Goal: Transaction & Acquisition: Purchase product/service

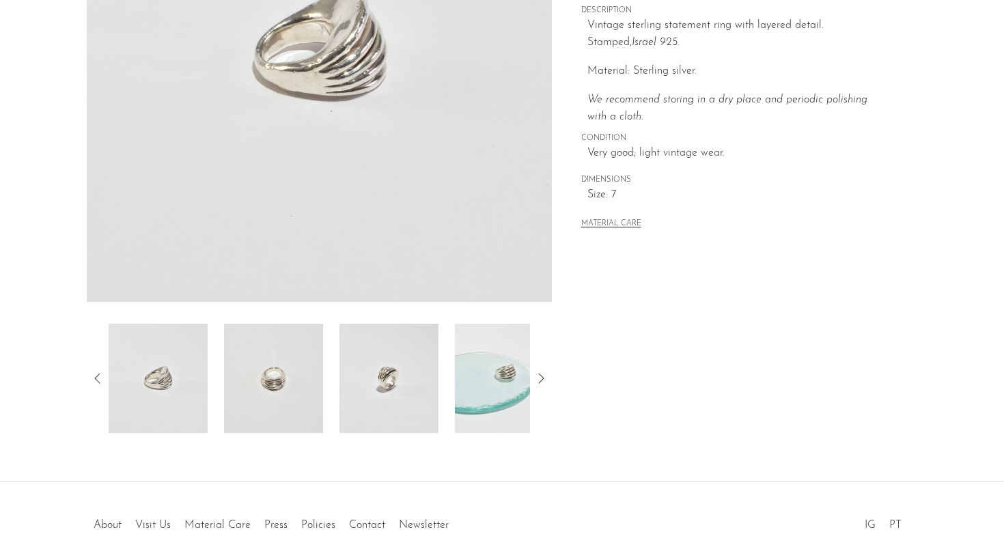
scroll to position [314, 0]
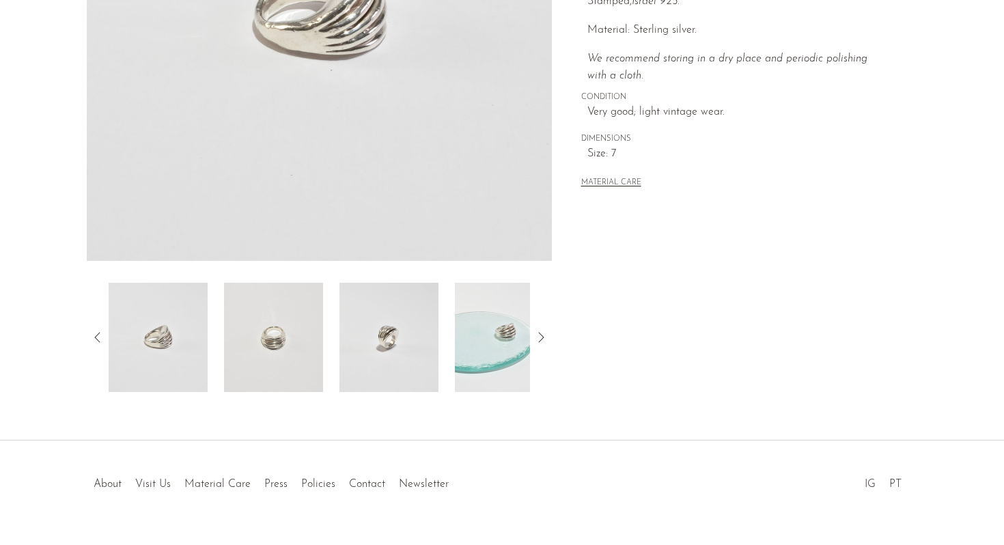
click at [257, 343] on img at bounding box center [273, 337] width 99 height 109
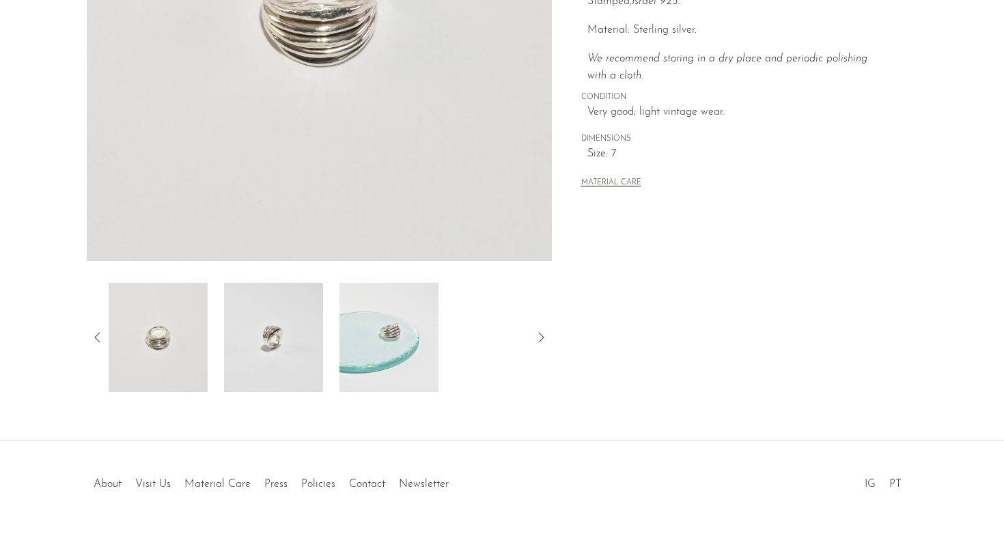
click at [299, 328] on img at bounding box center [273, 337] width 99 height 109
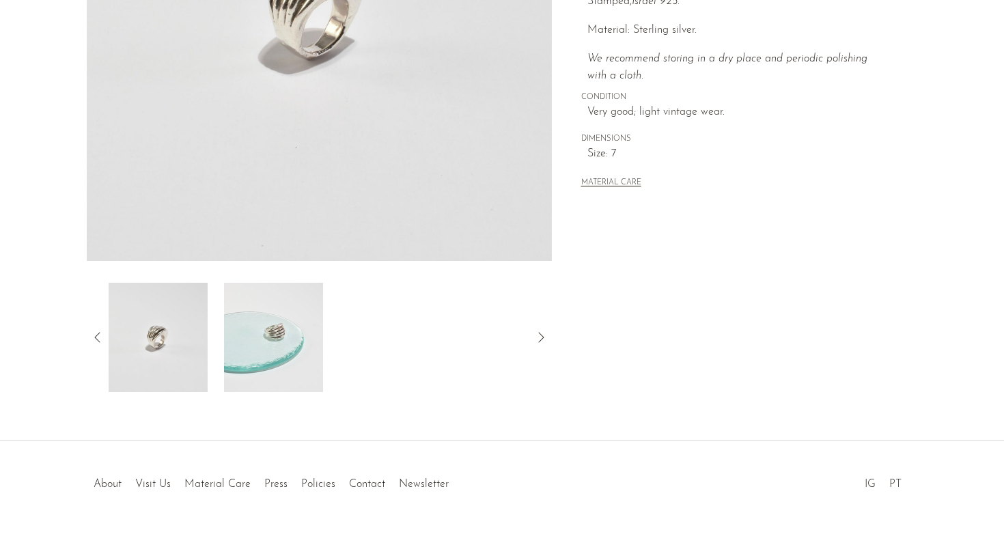
click at [255, 329] on img at bounding box center [273, 337] width 99 height 109
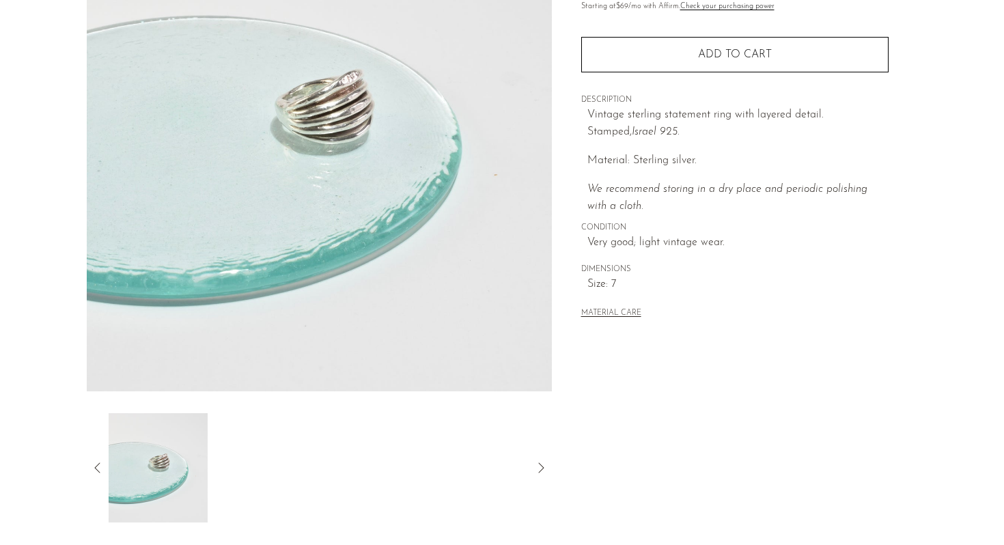
scroll to position [0, 0]
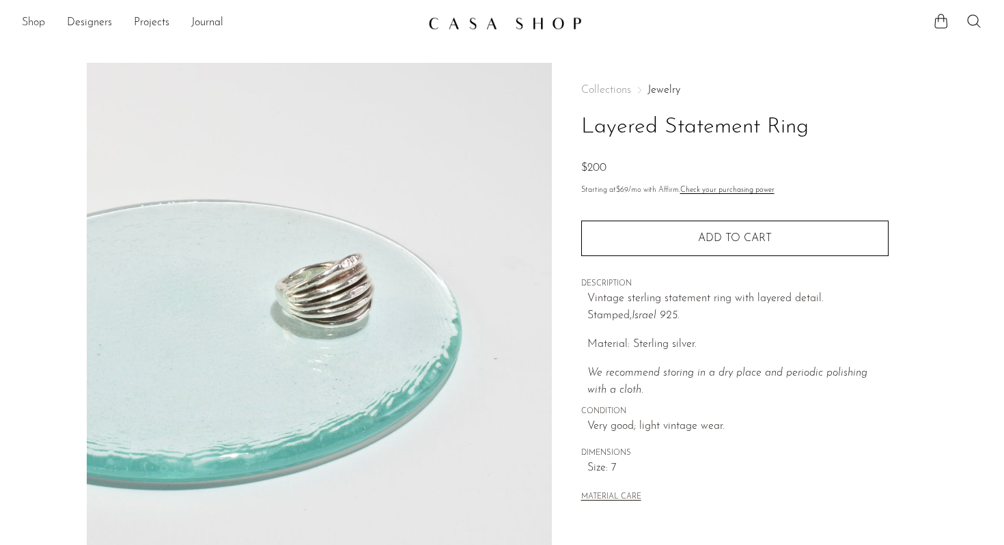
click at [40, 25] on link "Shop" at bounding box center [33, 23] width 23 height 18
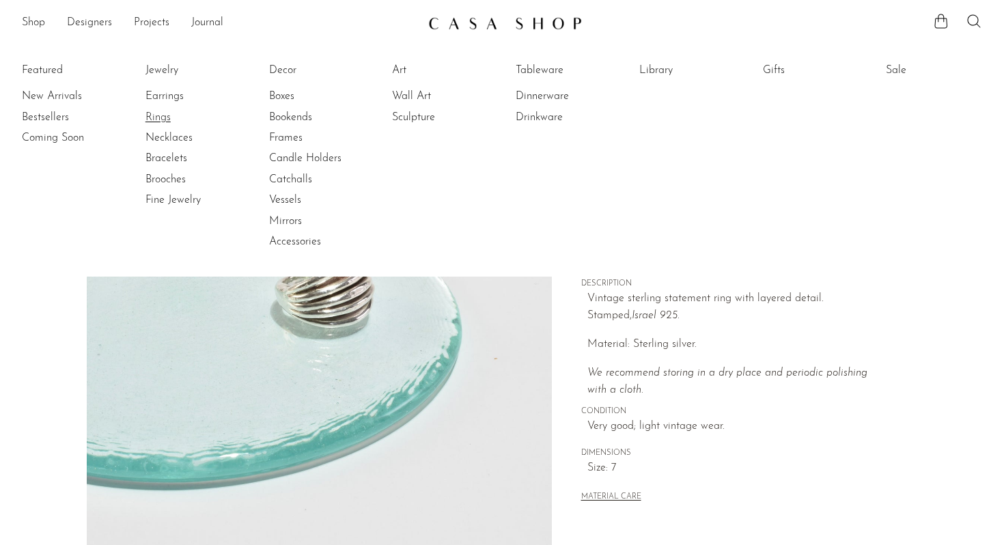
click at [160, 117] on link "Rings" at bounding box center [196, 117] width 102 height 15
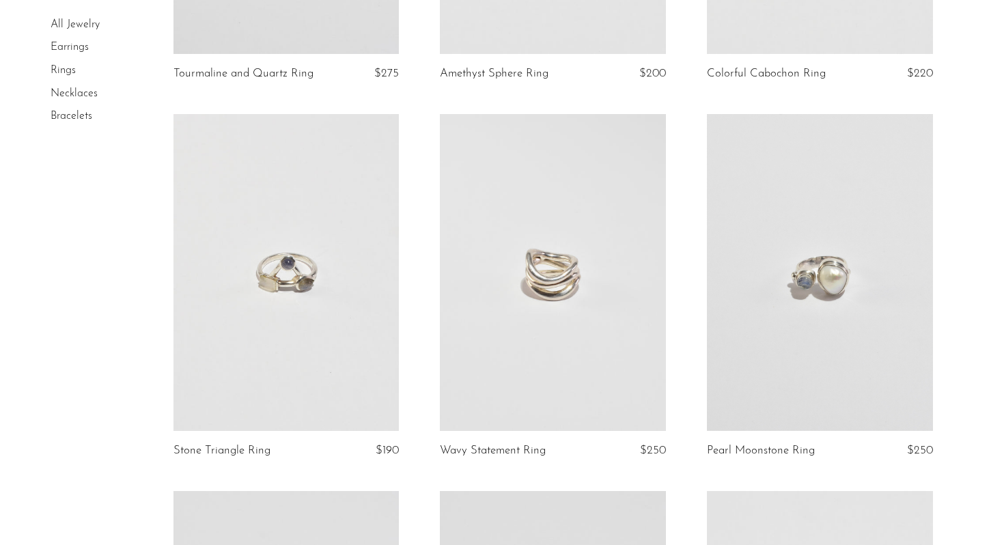
scroll to position [767, 0]
click at [538, 292] on link at bounding box center [553, 270] width 226 height 316
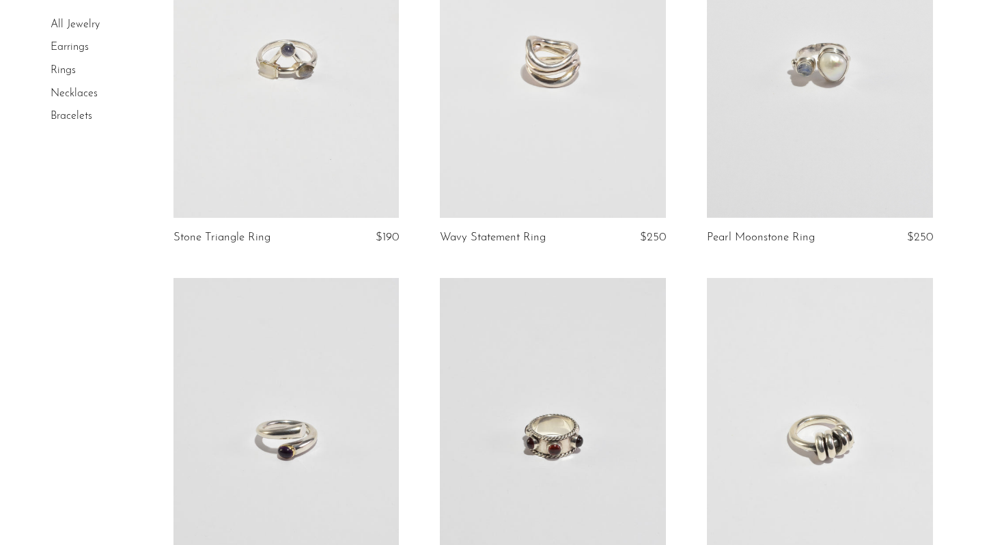
scroll to position [980, 0]
click at [821, 149] on link at bounding box center [820, 57] width 226 height 316
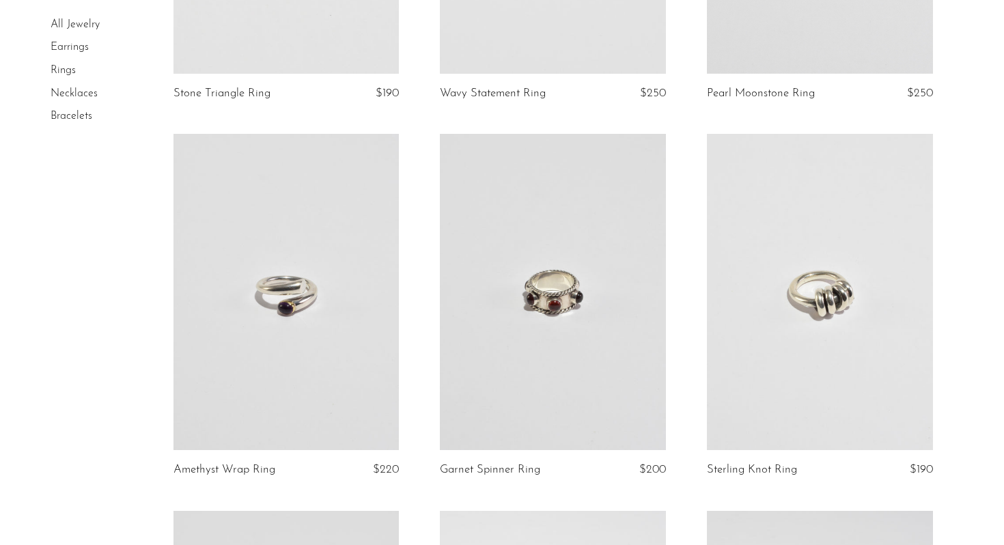
scroll to position [1136, 0]
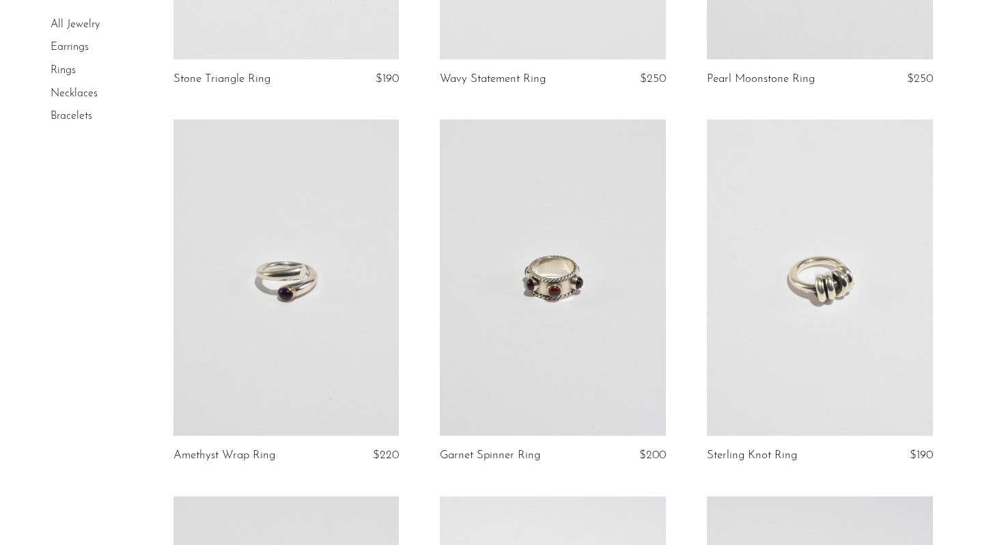
click at [315, 343] on link at bounding box center [286, 277] width 226 height 316
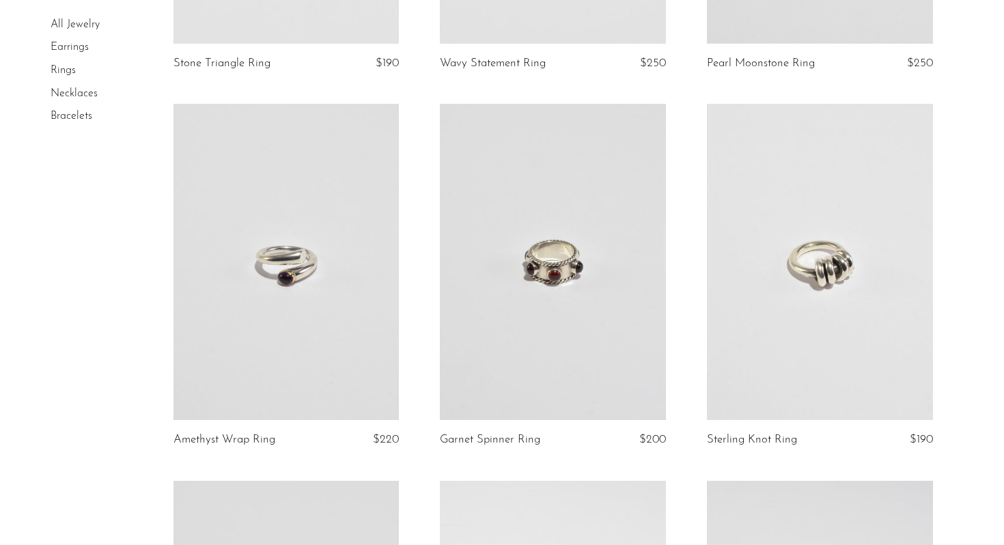
scroll to position [1153, 0]
click at [769, 283] on link at bounding box center [820, 261] width 226 height 316
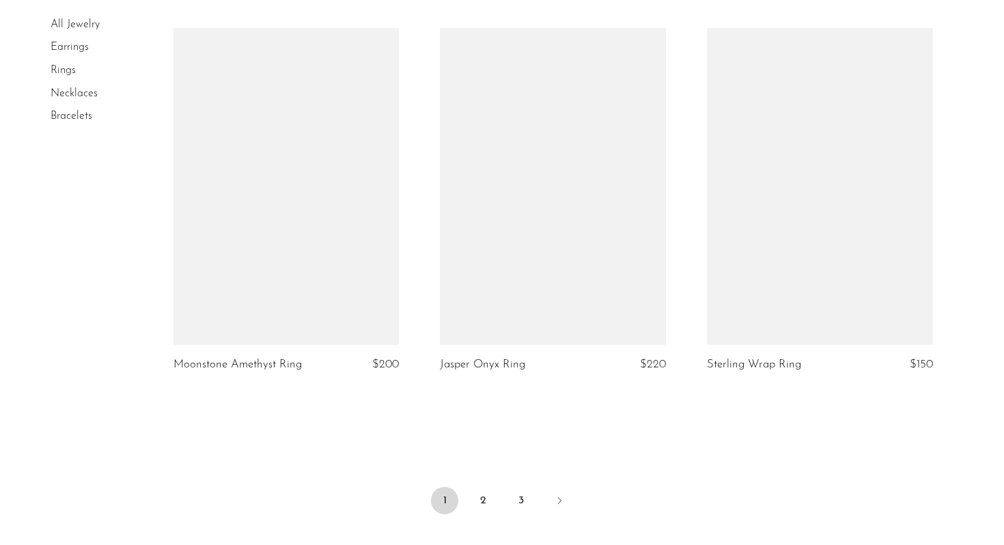
scroll to position [4268, 0]
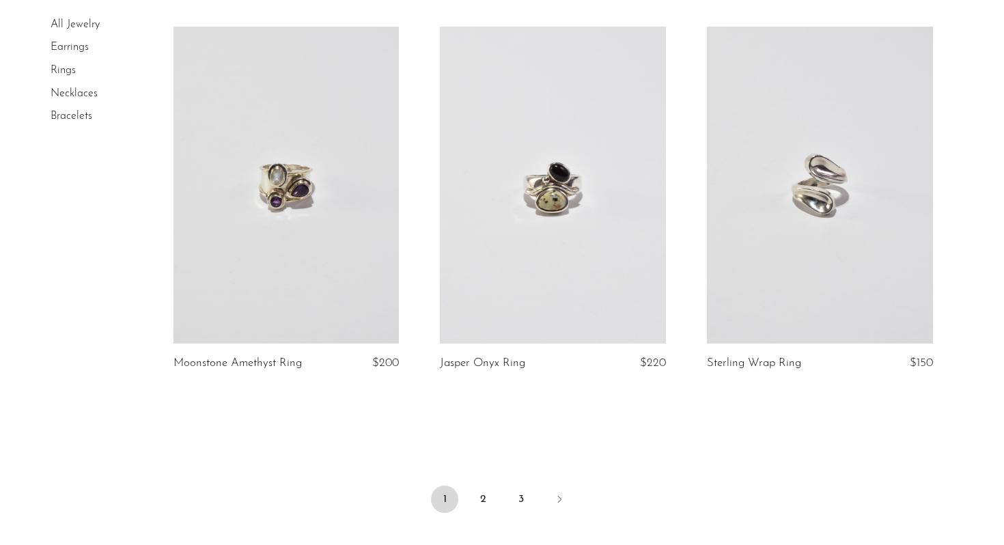
click at [823, 200] on link at bounding box center [820, 185] width 226 height 316
click at [486, 496] on link "2" at bounding box center [482, 498] width 27 height 27
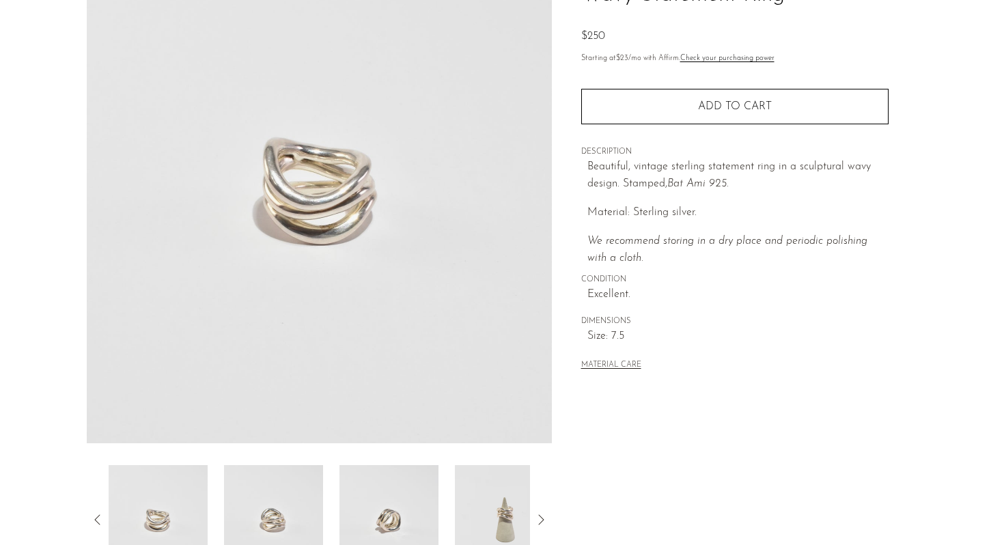
scroll to position [344, 0]
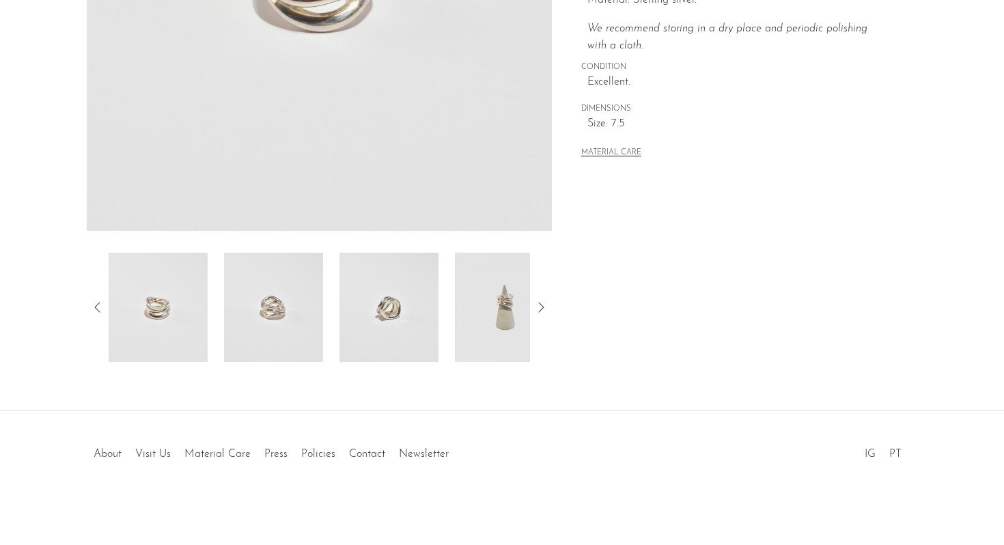
click at [288, 298] on img at bounding box center [273, 307] width 99 height 109
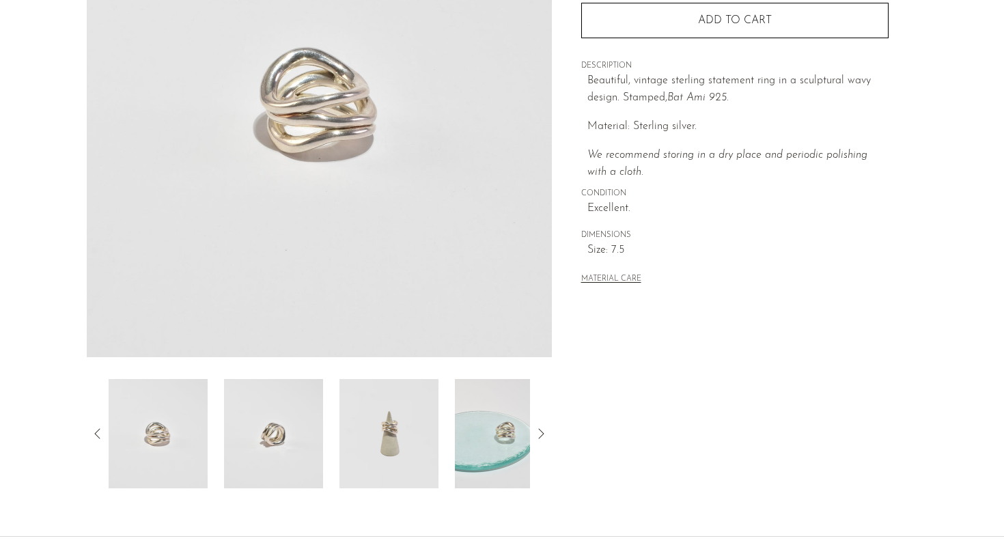
scroll to position [216, 0]
click at [389, 433] on img at bounding box center [388, 434] width 99 height 109
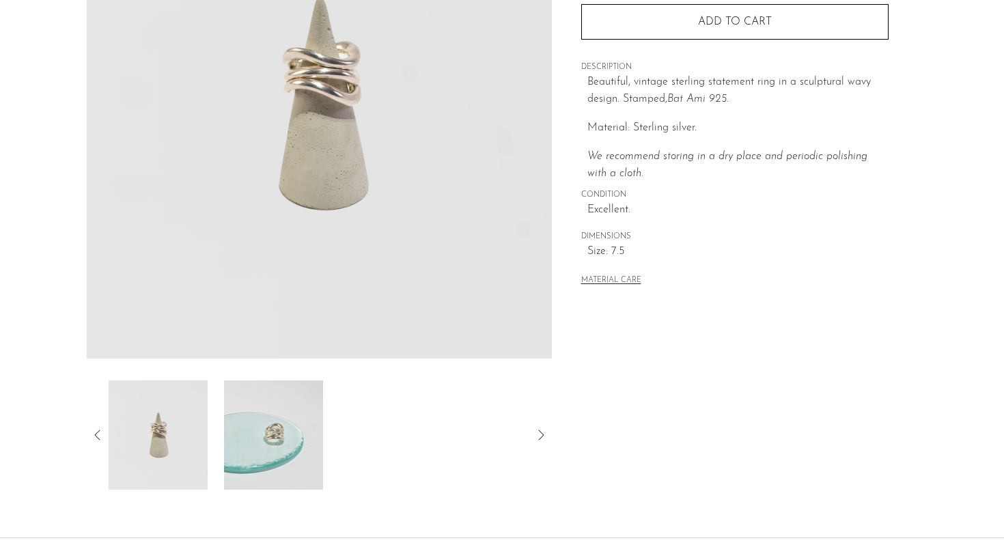
click at [169, 437] on img at bounding box center [158, 434] width 99 height 109
click at [152, 434] on img at bounding box center [158, 434] width 99 height 109
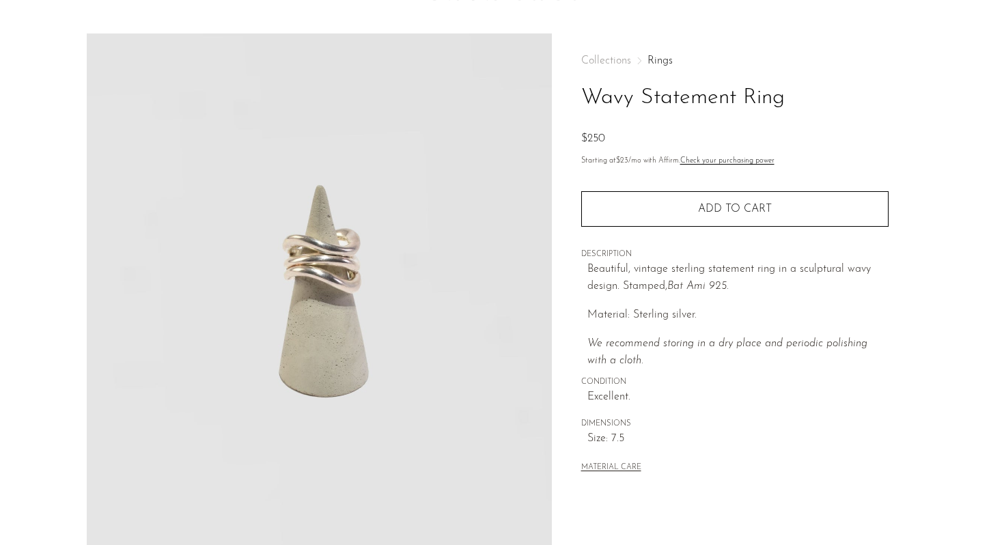
scroll to position [0, 0]
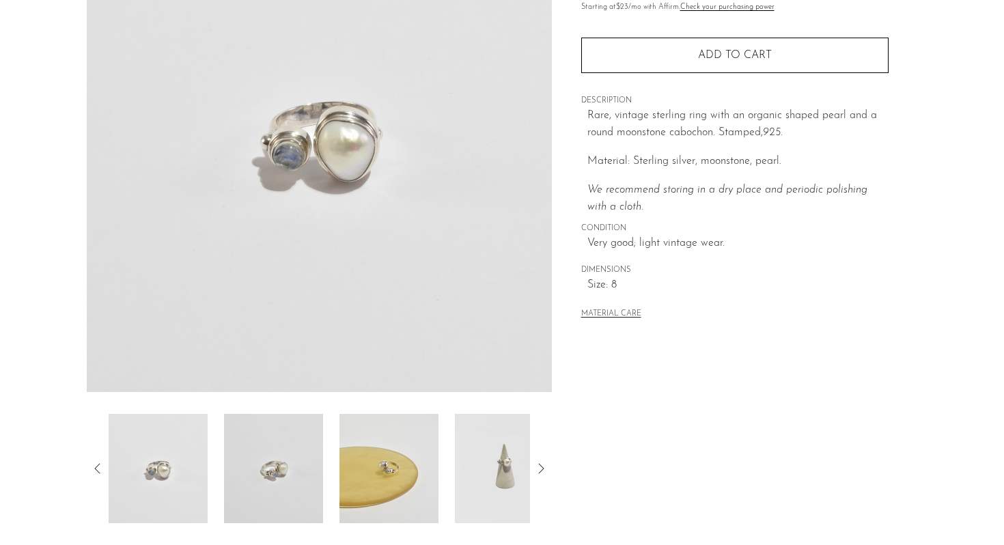
scroll to position [241, 0]
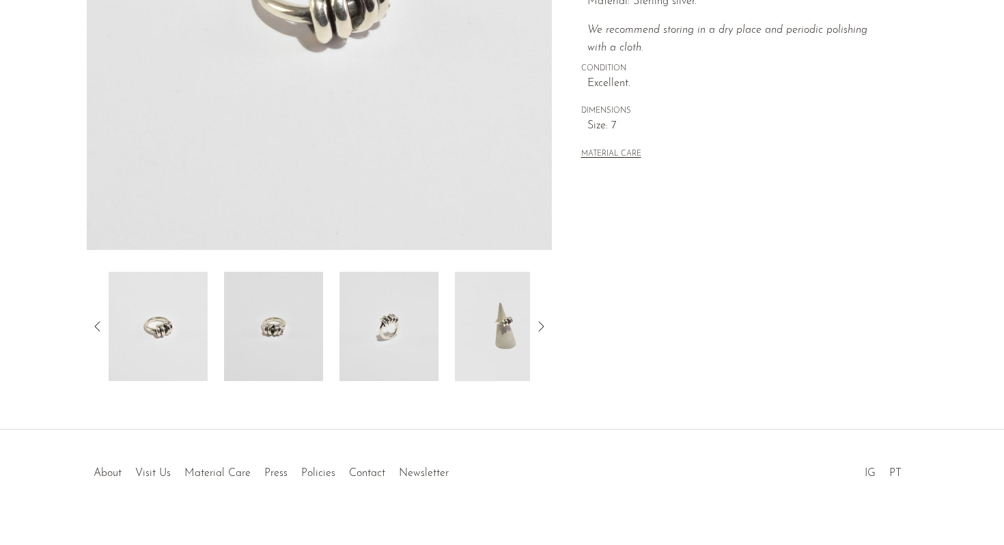
scroll to position [344, 0]
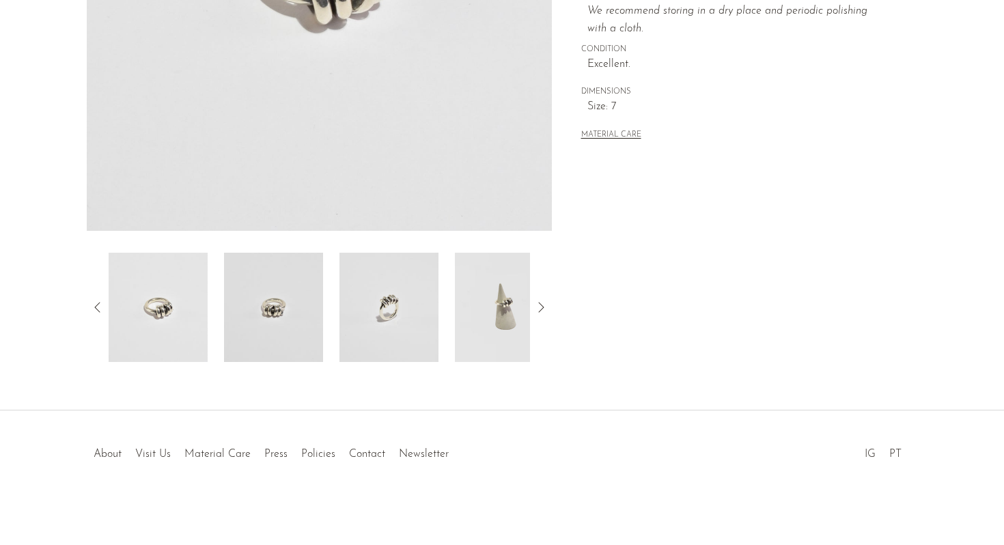
click at [274, 296] on img at bounding box center [273, 307] width 99 height 109
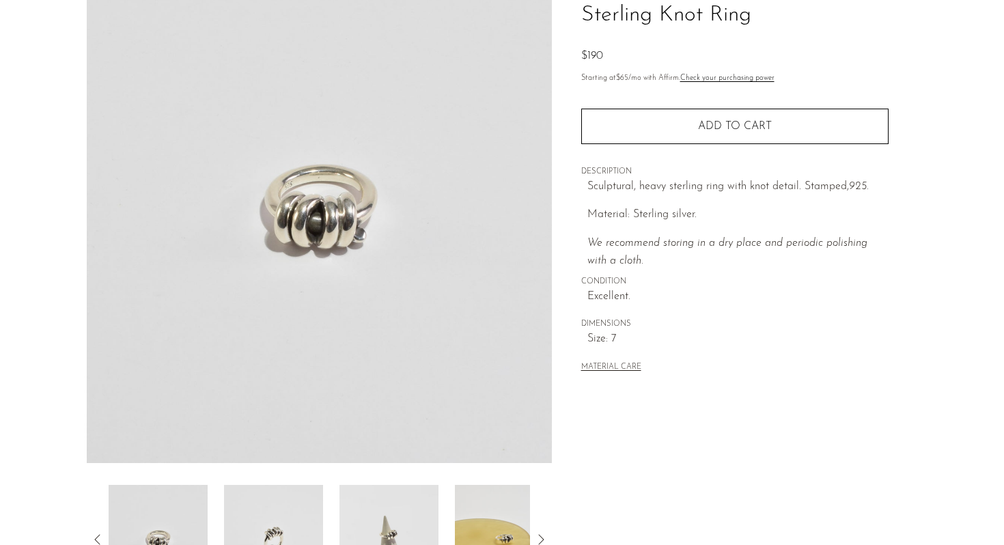
scroll to position [113, 0]
click at [383, 503] on img at bounding box center [388, 538] width 99 height 109
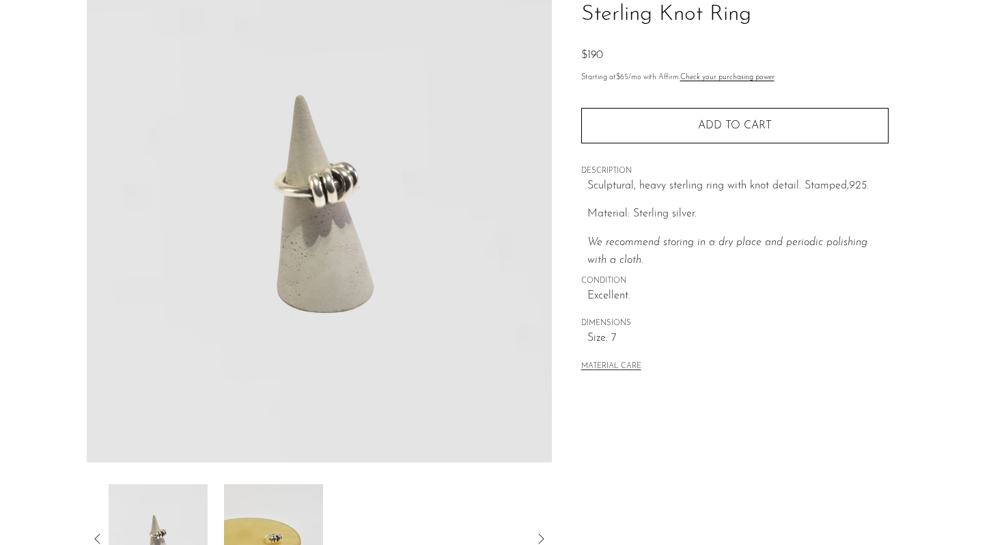
click at [271, 507] on img at bounding box center [273, 538] width 99 height 109
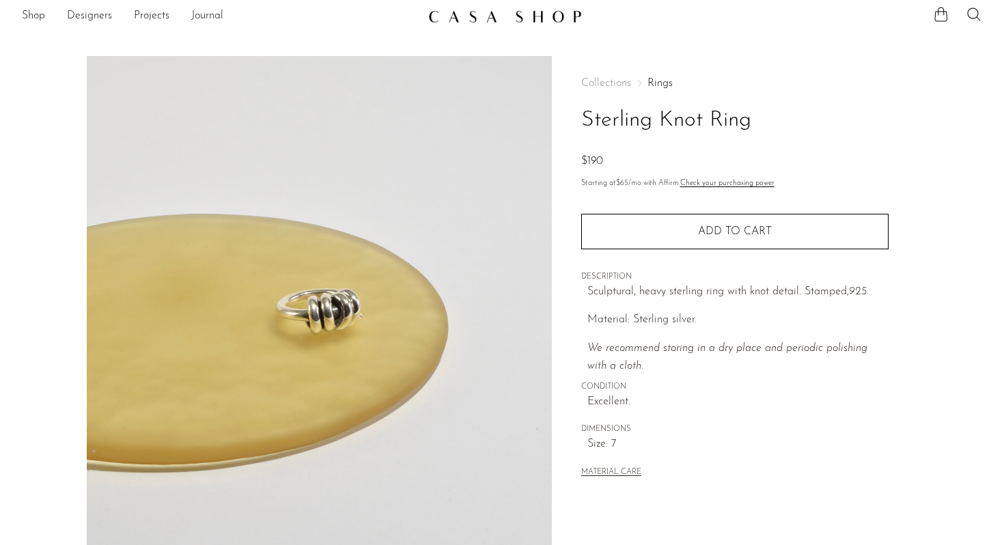
scroll to position [0, 0]
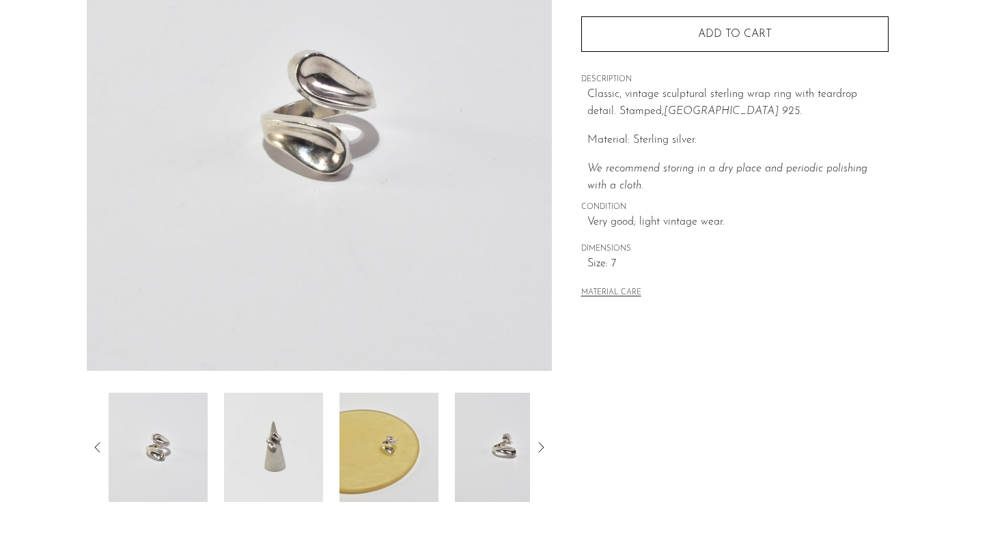
scroll to position [213, 0]
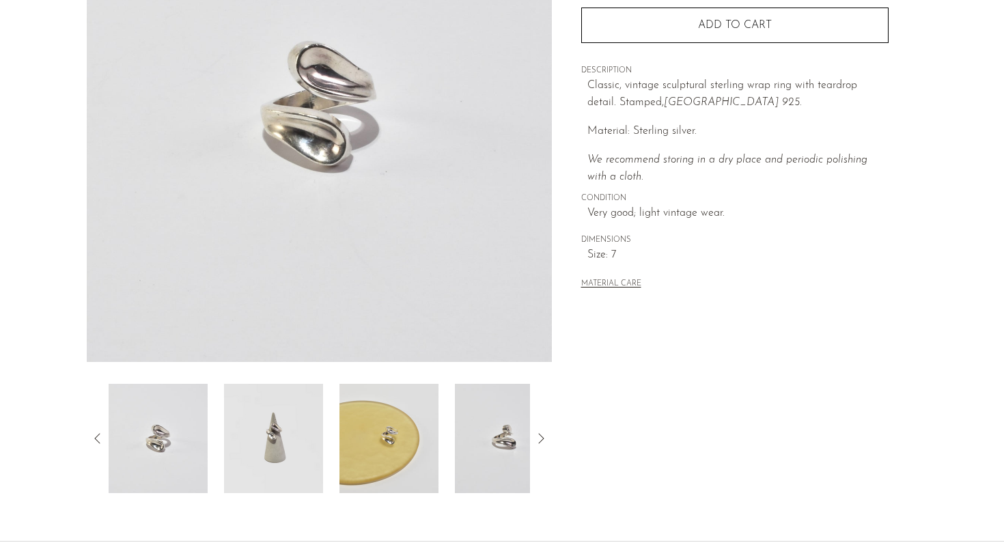
click at [288, 403] on img at bounding box center [273, 438] width 99 height 109
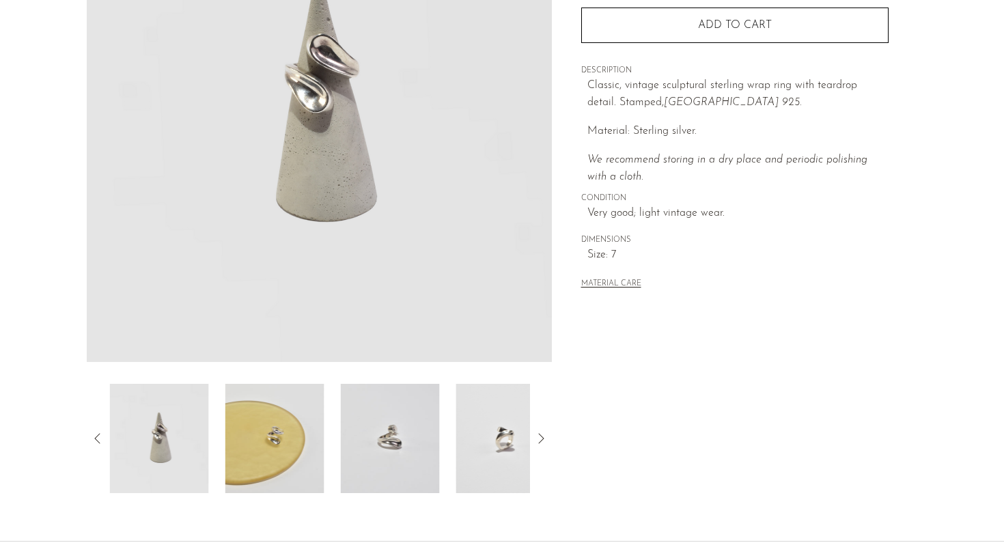
click at [309, 431] on img at bounding box center [274, 438] width 99 height 109
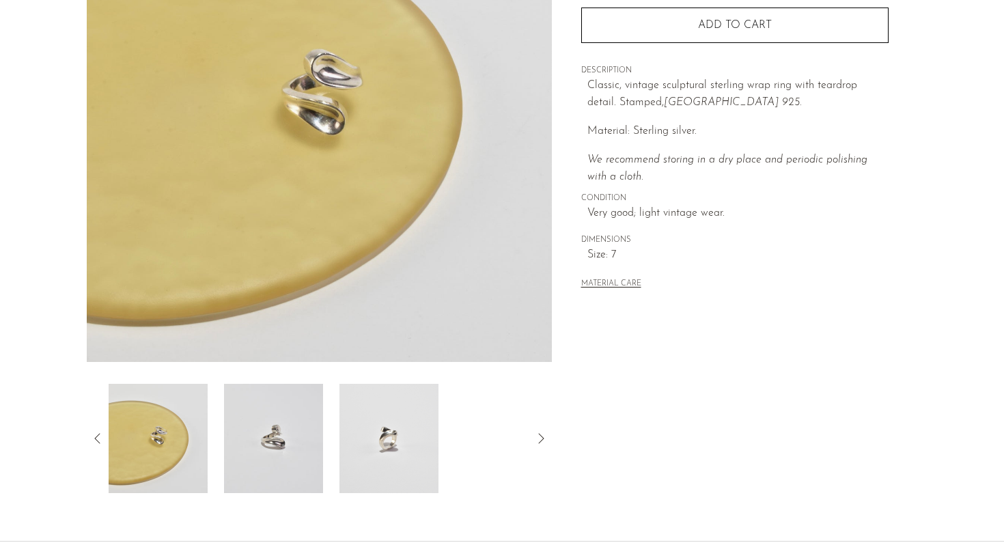
click at [291, 429] on img at bounding box center [273, 438] width 99 height 109
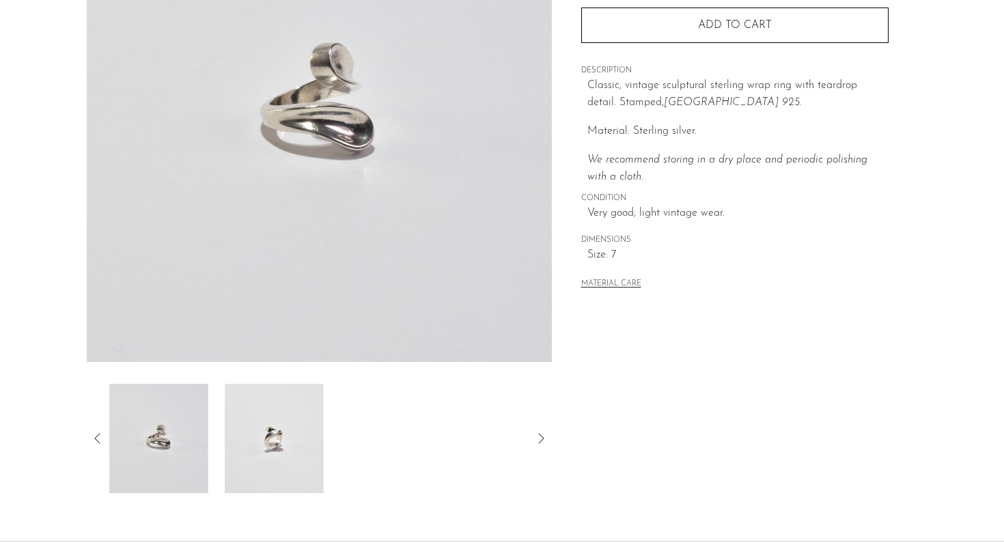
click at [300, 429] on img at bounding box center [274, 438] width 99 height 109
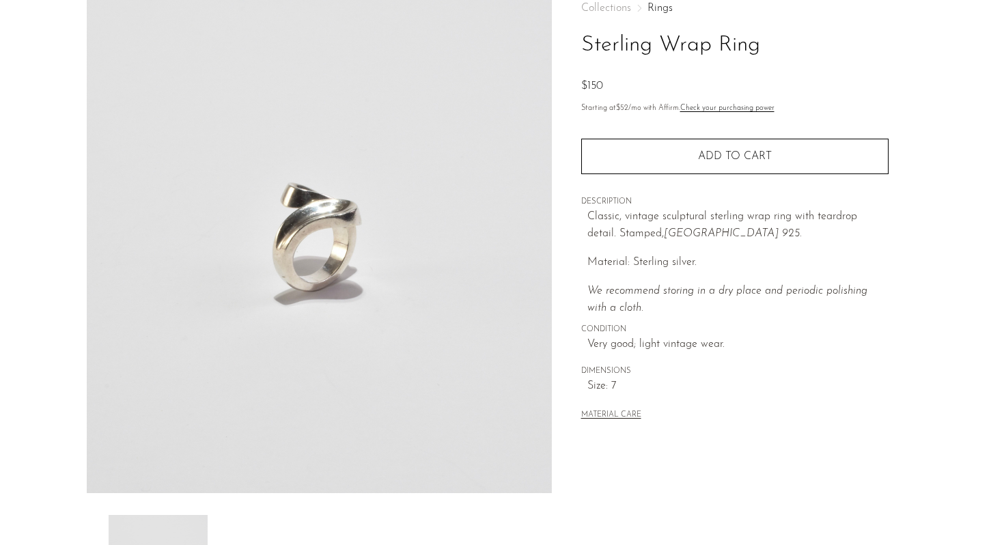
scroll to position [57, 0]
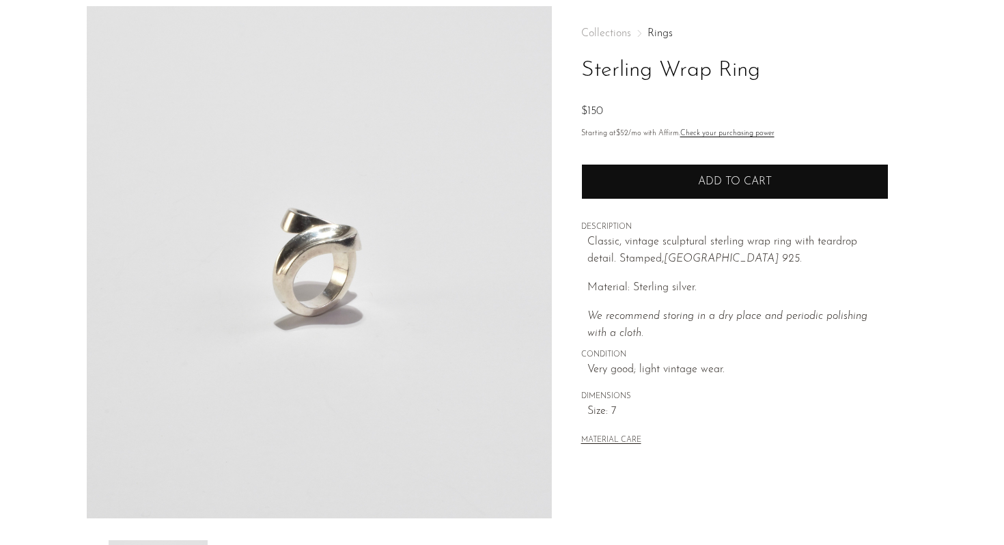
click at [708, 184] on span "Add to cart" at bounding box center [735, 181] width 74 height 13
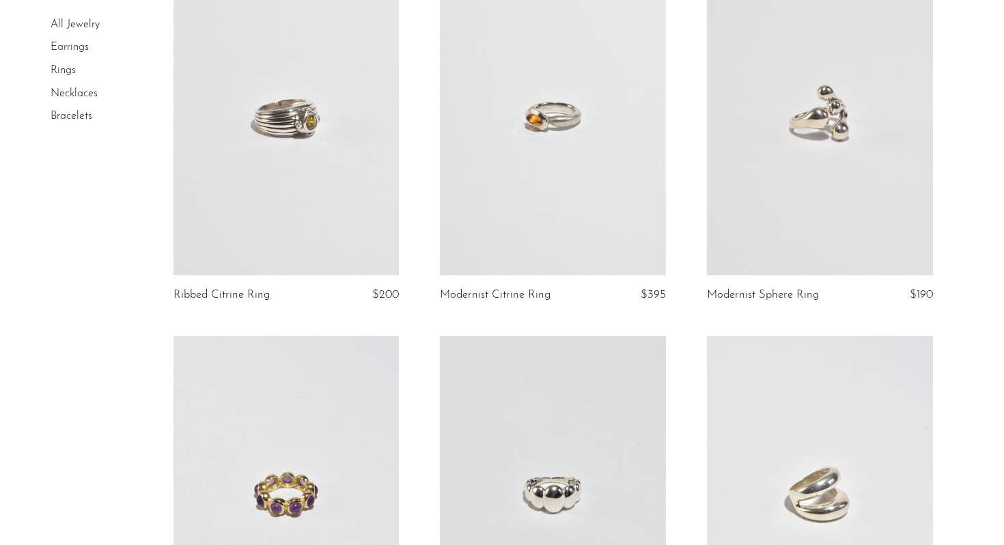
scroll to position [2785, 0]
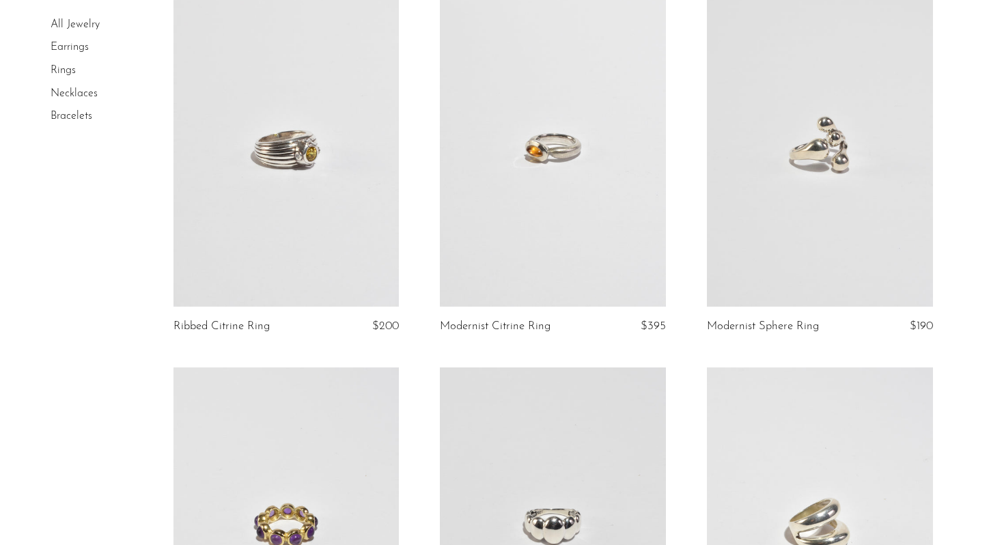
click at [827, 224] on link at bounding box center [820, 148] width 226 height 316
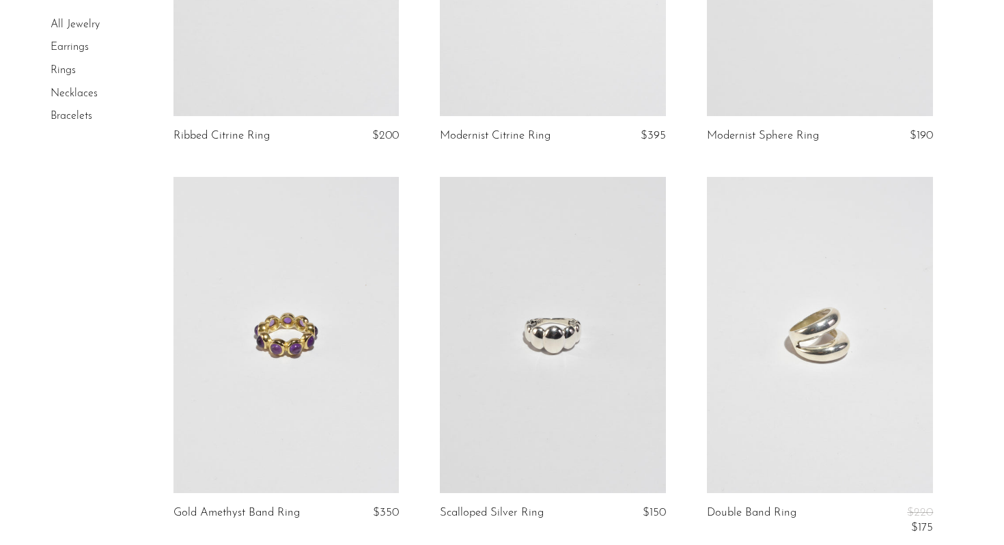
scroll to position [3004, 0]
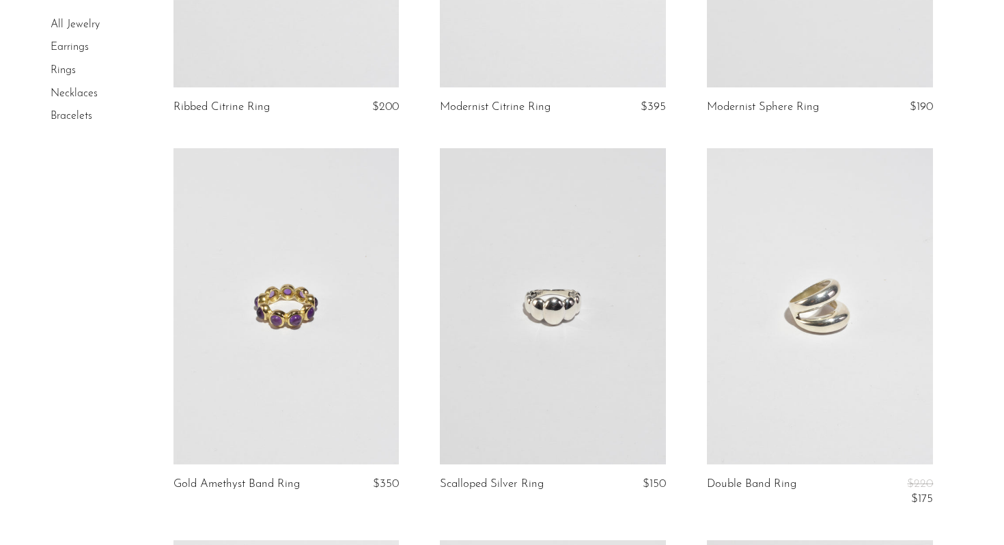
click at [594, 343] on link at bounding box center [553, 306] width 226 height 316
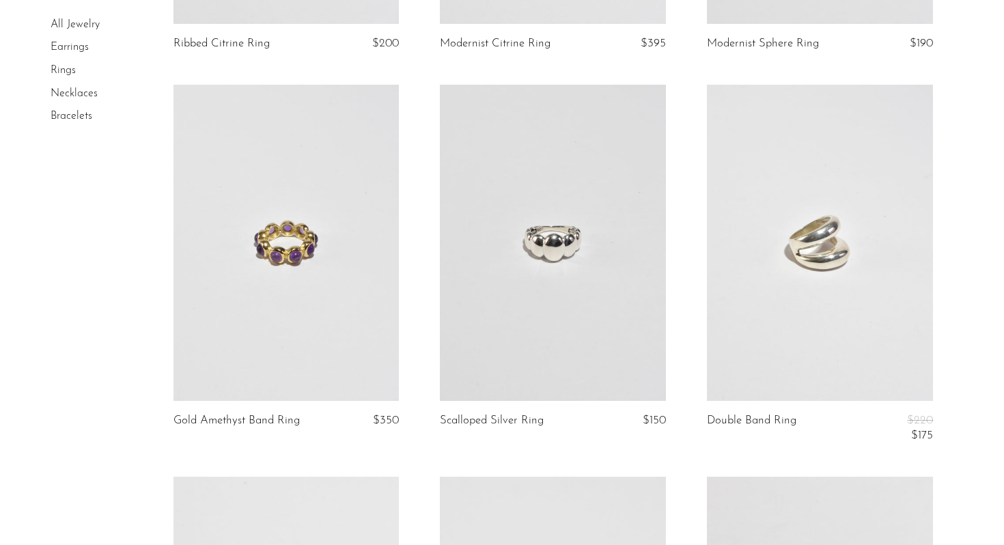
scroll to position [3069, 0]
click at [819, 293] on link at bounding box center [820, 241] width 226 height 316
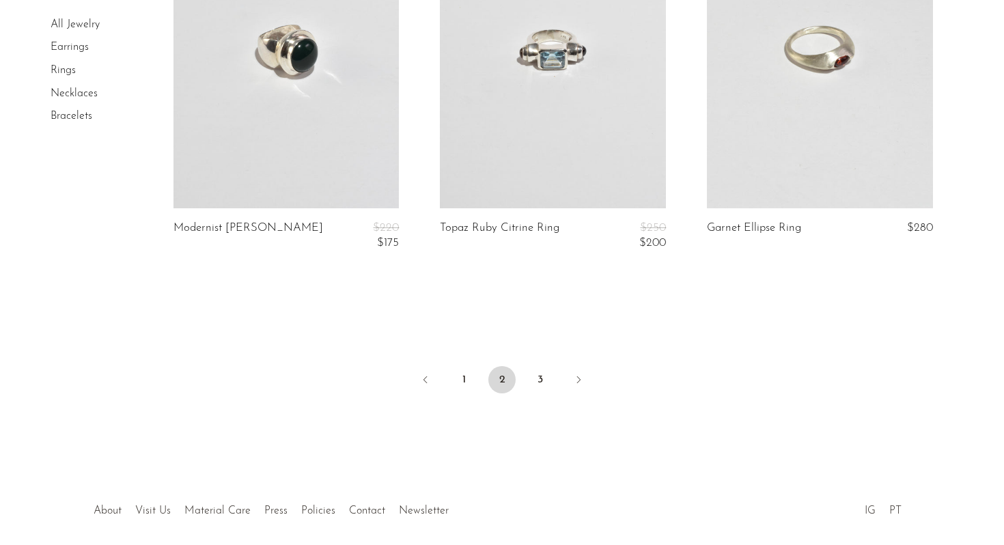
scroll to position [4441, 0]
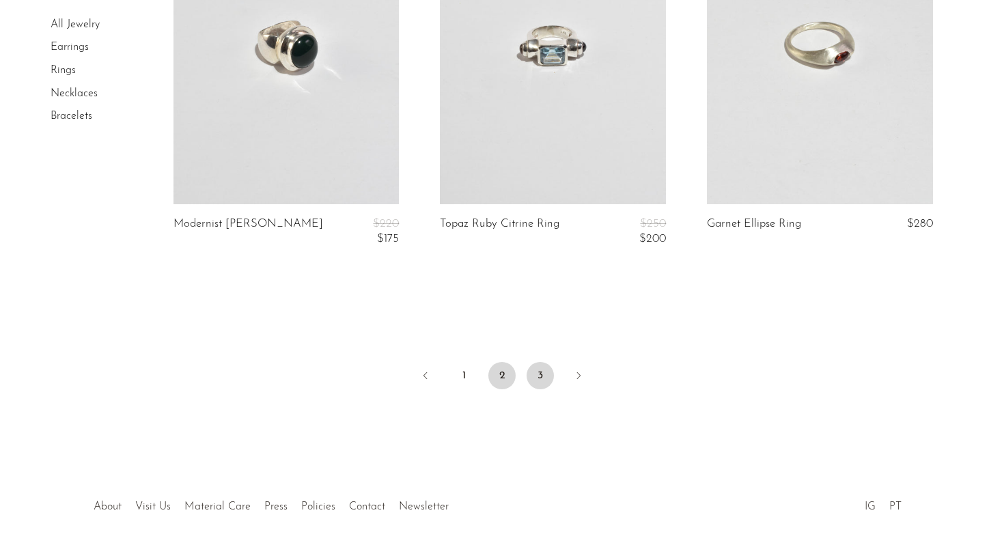
click at [534, 370] on link "3" at bounding box center [539, 375] width 27 height 27
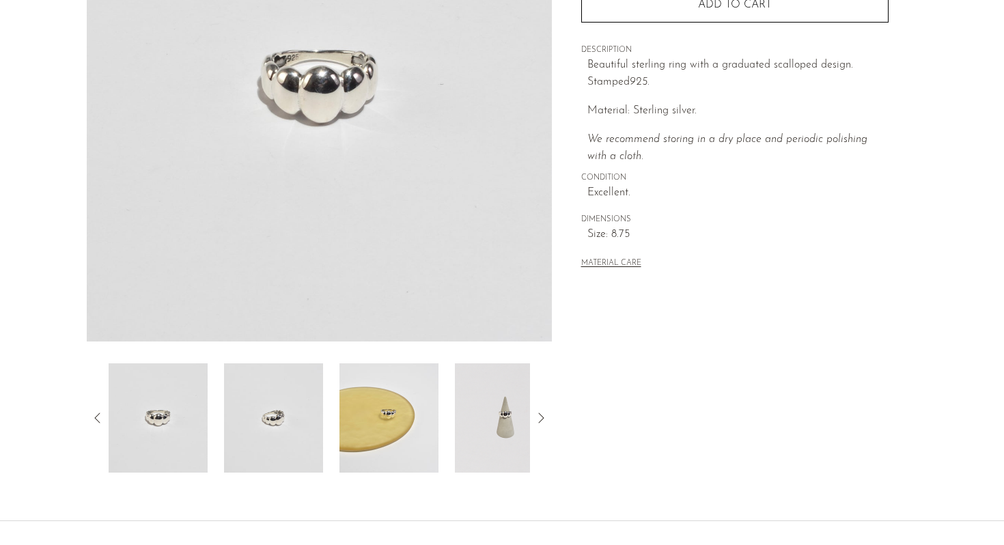
scroll to position [246, 0]
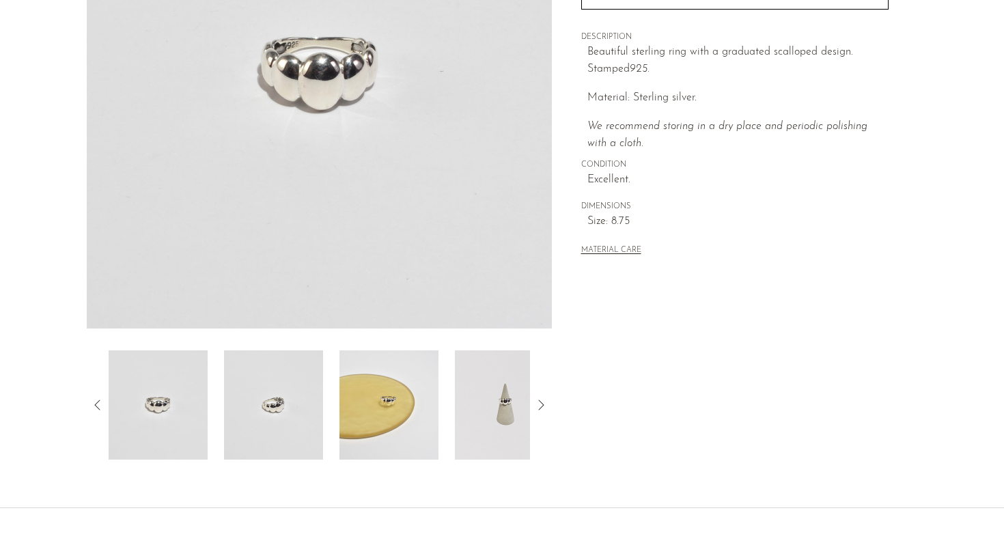
click at [246, 405] on img at bounding box center [273, 404] width 99 height 109
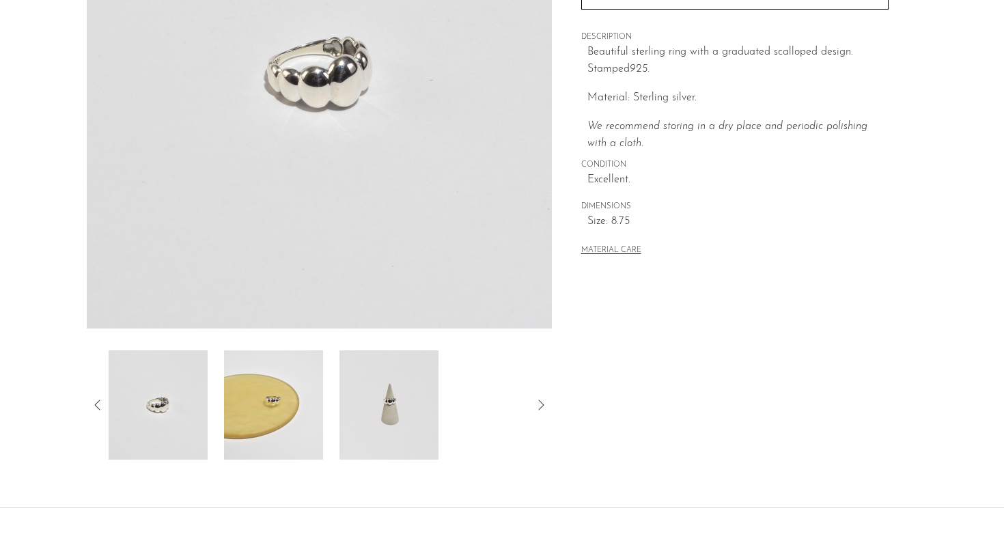
click at [293, 384] on img at bounding box center [273, 404] width 99 height 109
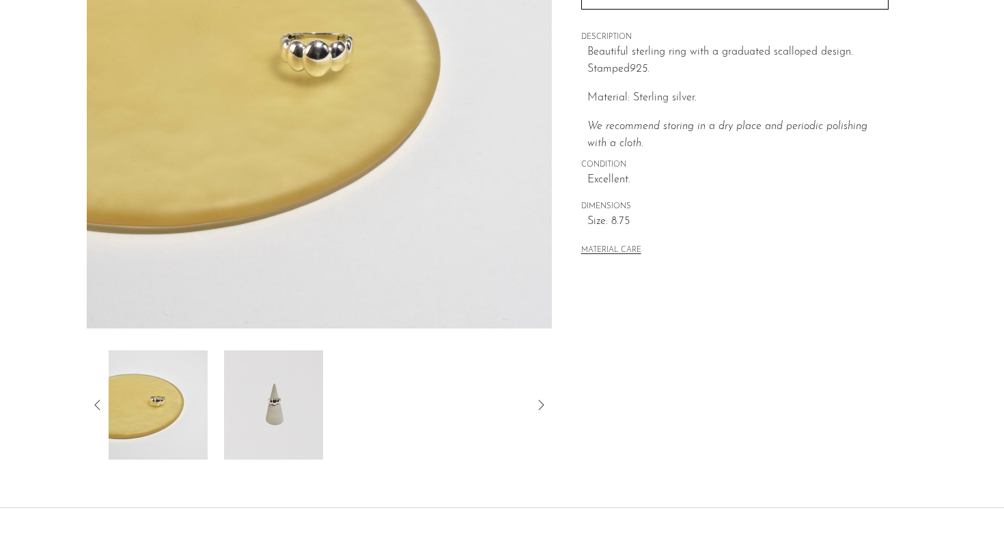
click at [251, 391] on img at bounding box center [273, 404] width 99 height 109
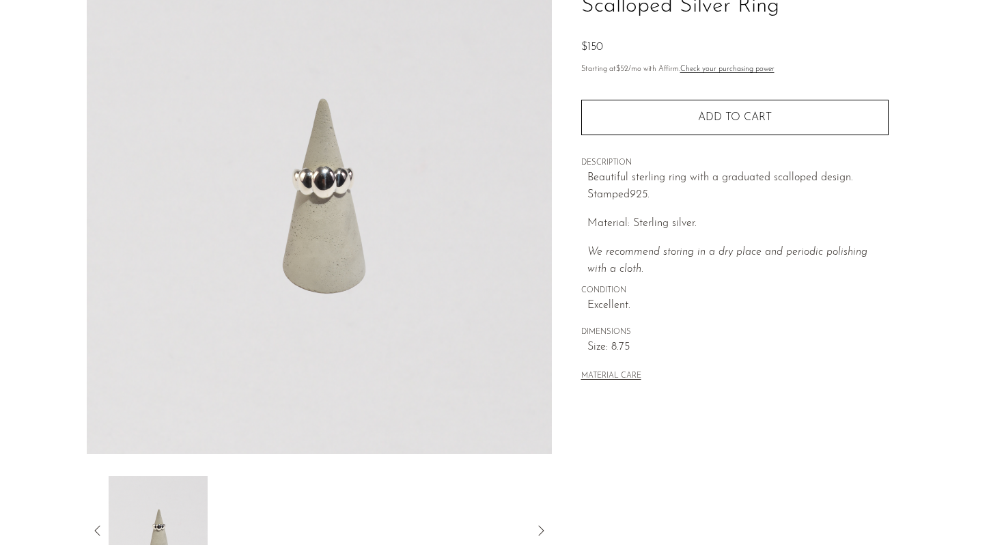
scroll to position [0, 0]
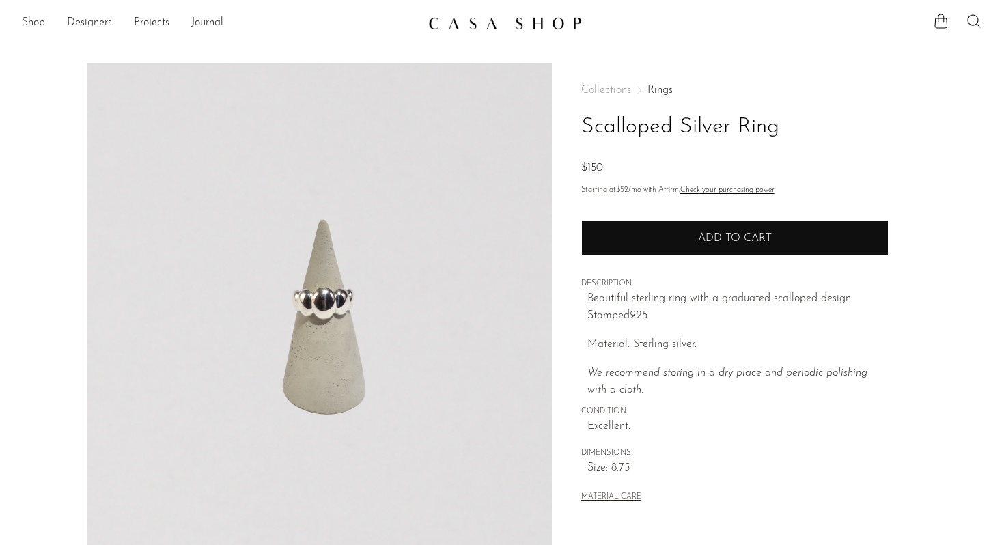
click at [686, 251] on button "Add to cart" at bounding box center [734, 239] width 307 height 36
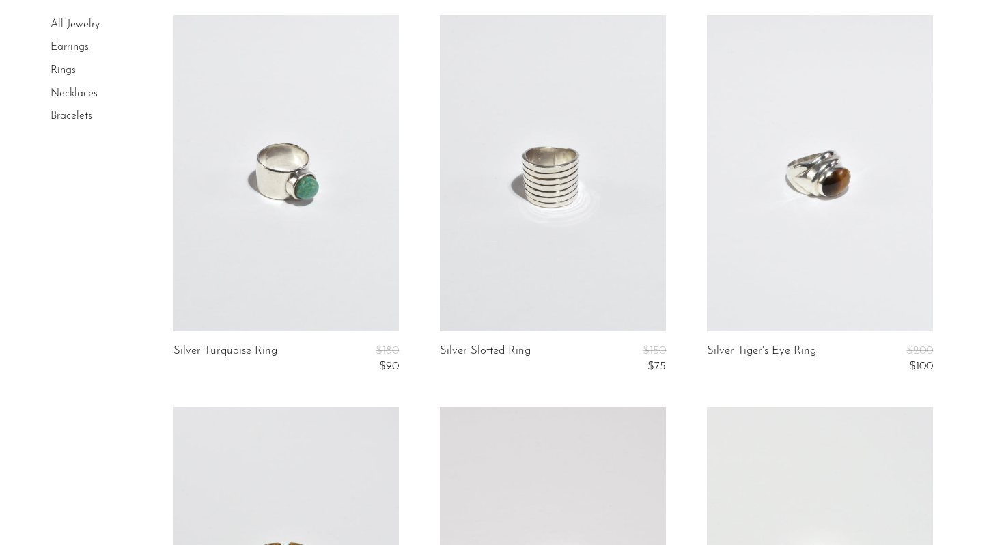
scroll to position [1682, 0]
click at [565, 208] on link at bounding box center [553, 170] width 226 height 316
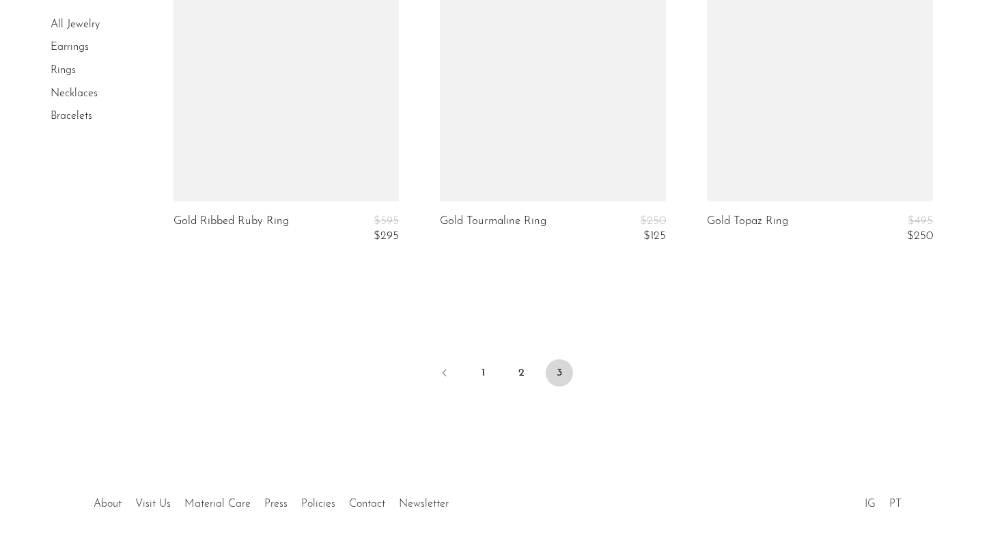
scroll to position [4212, 0]
